Goal: Task Accomplishment & Management: Use online tool/utility

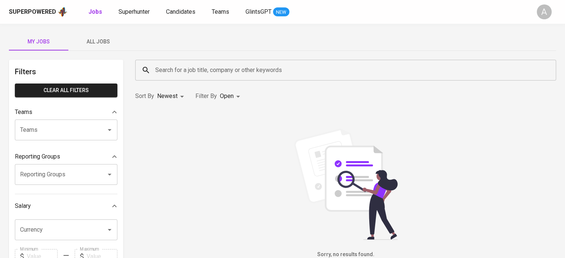
click at [126, 19] on div "Superpowered Jobs Superhunter Candidates Teams GlintsGPT NEW A" at bounding box center [282, 12] width 565 height 24
click at [130, 14] on span "Superhunter" at bounding box center [134, 11] width 31 height 7
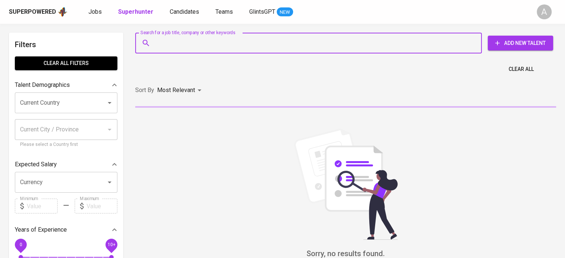
click at [197, 47] on input "Search for a job title, company or other keywords" at bounding box center [310, 43] width 314 height 14
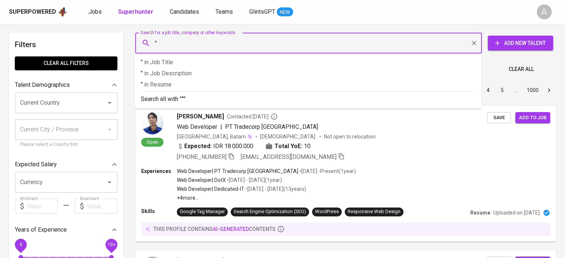
paste input "salsabila inta"
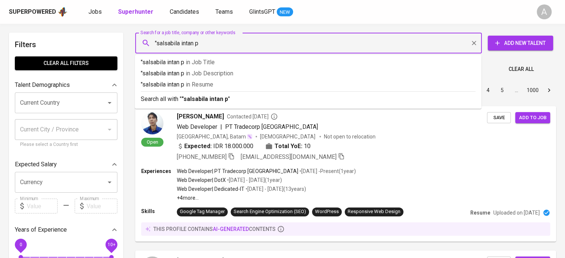
type input ""salsabila intan p""
click at [225, 96] on b ""salsabila intan p"" at bounding box center [206, 99] width 49 height 7
